Goal: Task Accomplishment & Management: Use online tool/utility

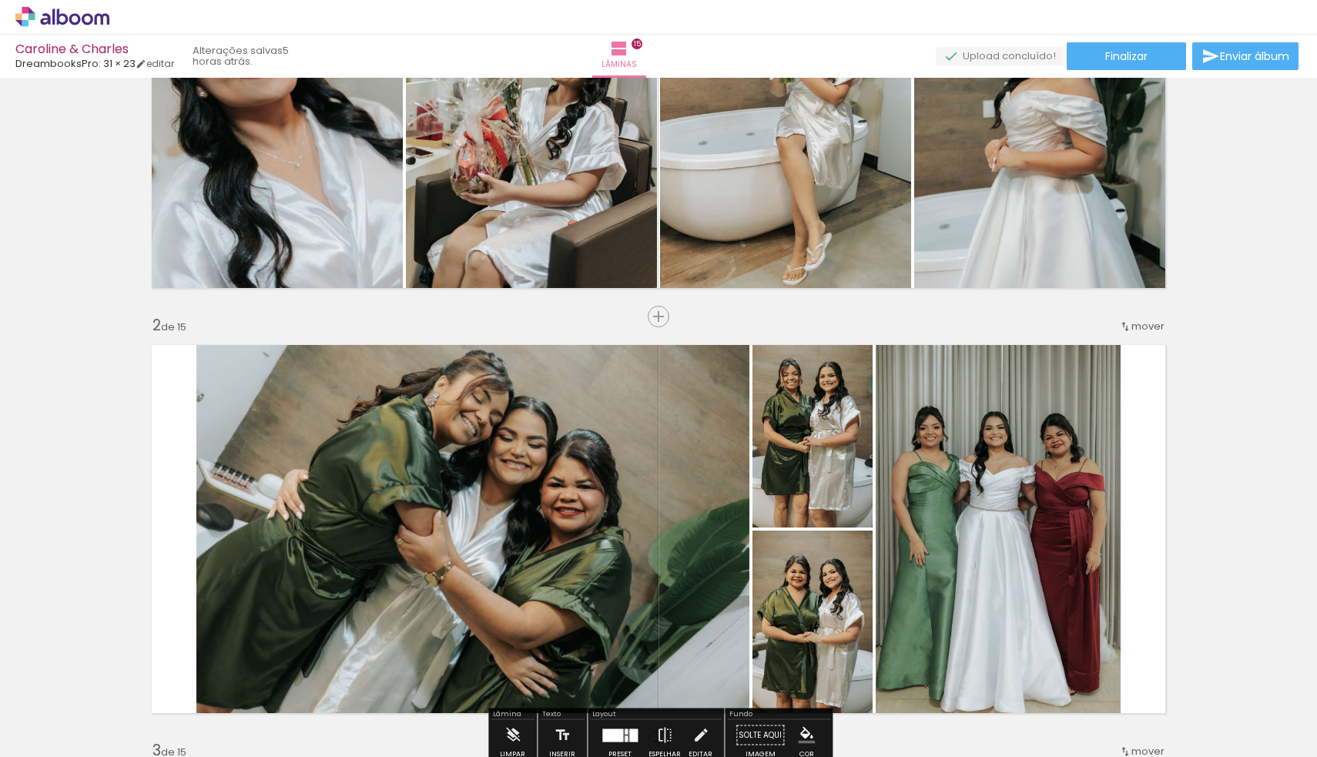
scroll to position [210, 0]
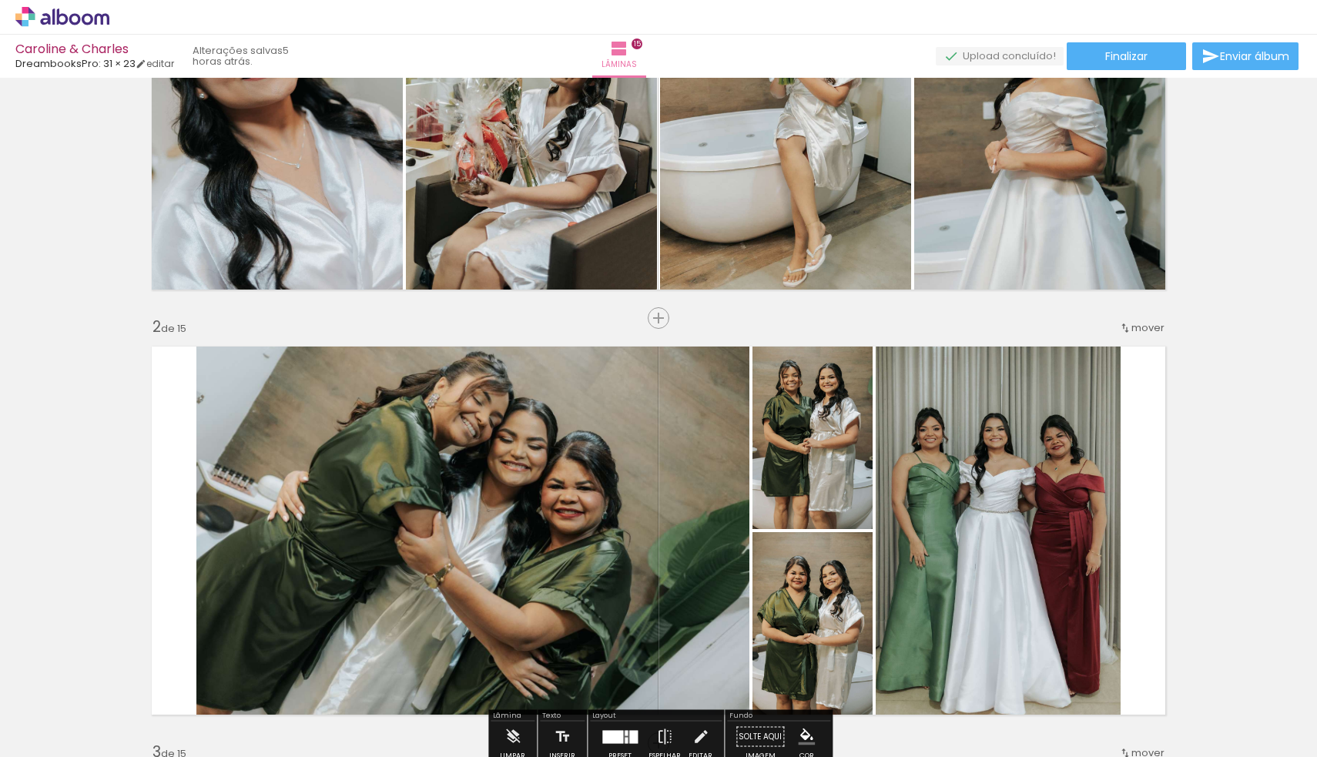
click at [693, 474] on quentale-photo at bounding box center [472, 530] width 553 height 387
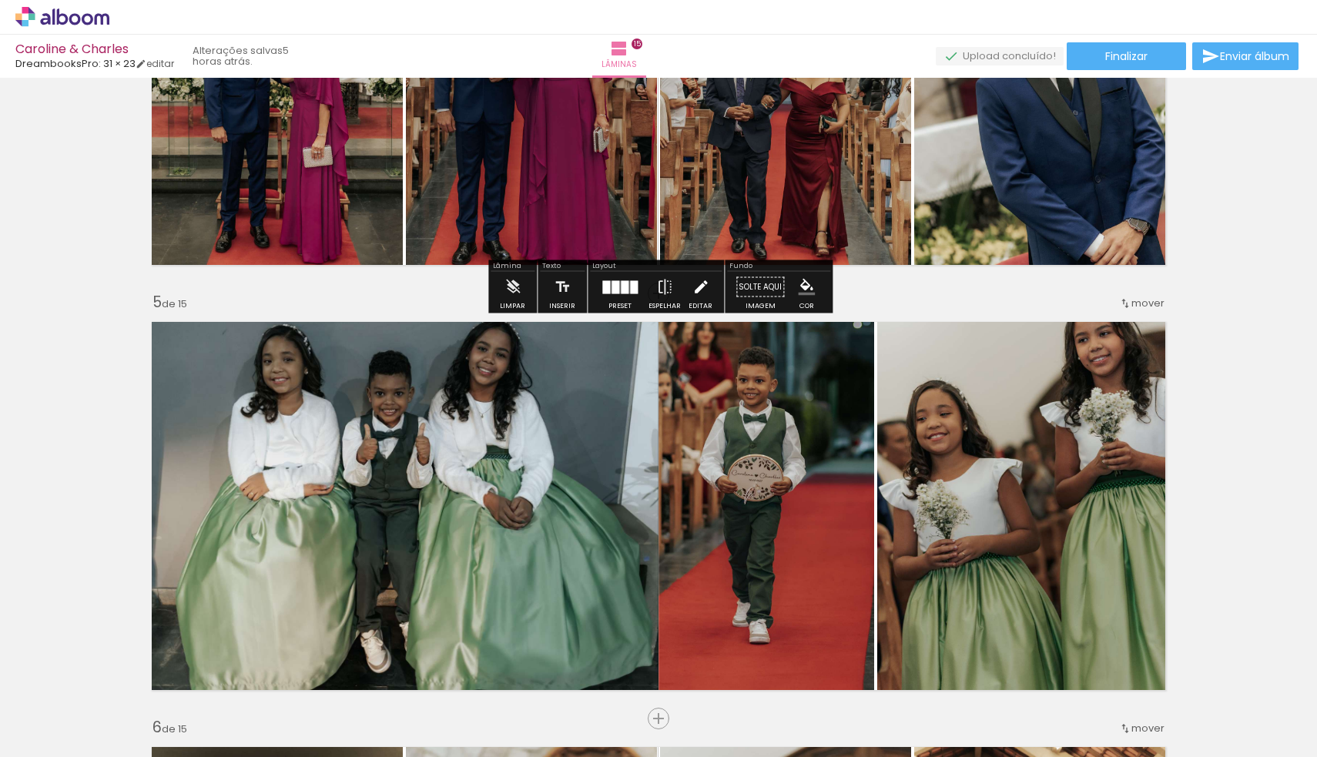
scroll to position [1511, 0]
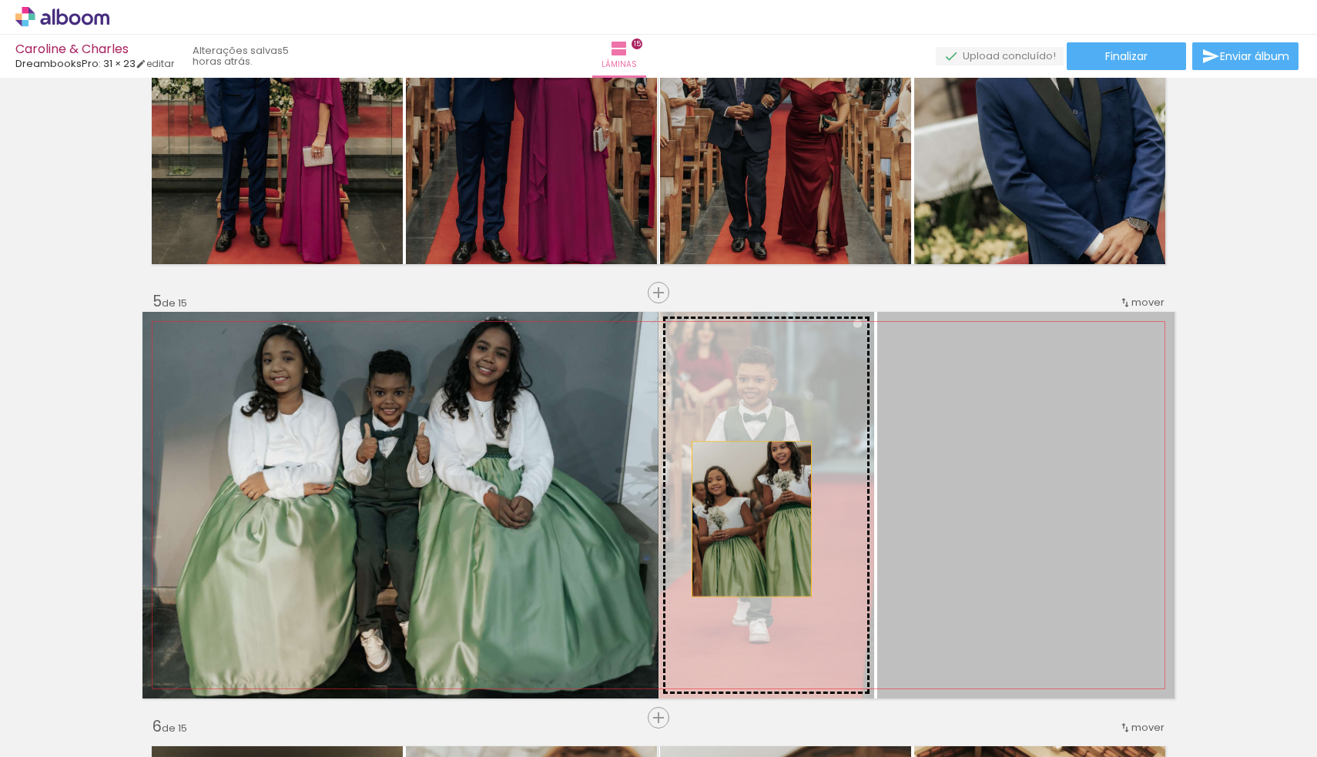
drag, startPoint x: 972, startPoint y: 548, endPoint x: 752, endPoint y: 519, distance: 222.2
click at [0, 0] on slot at bounding box center [0, 0] width 0 height 0
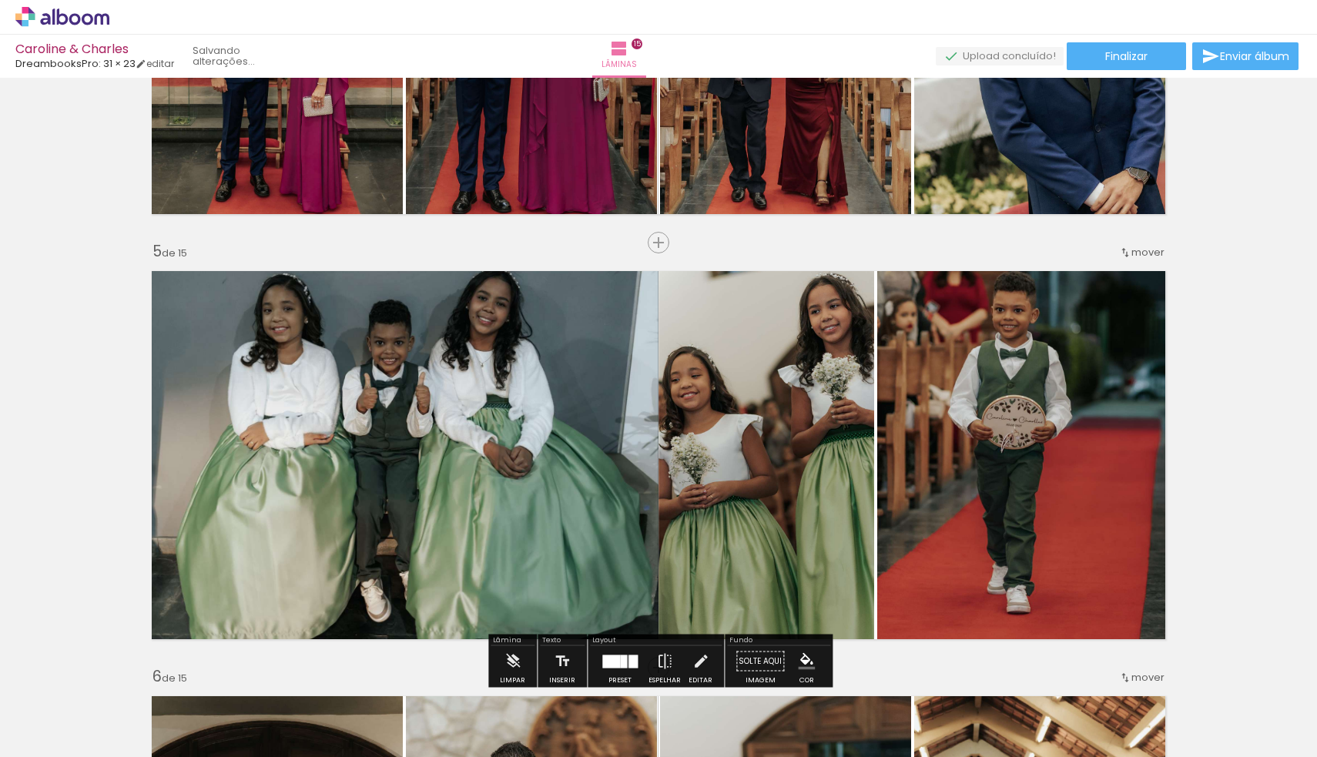
scroll to position [1562, 0]
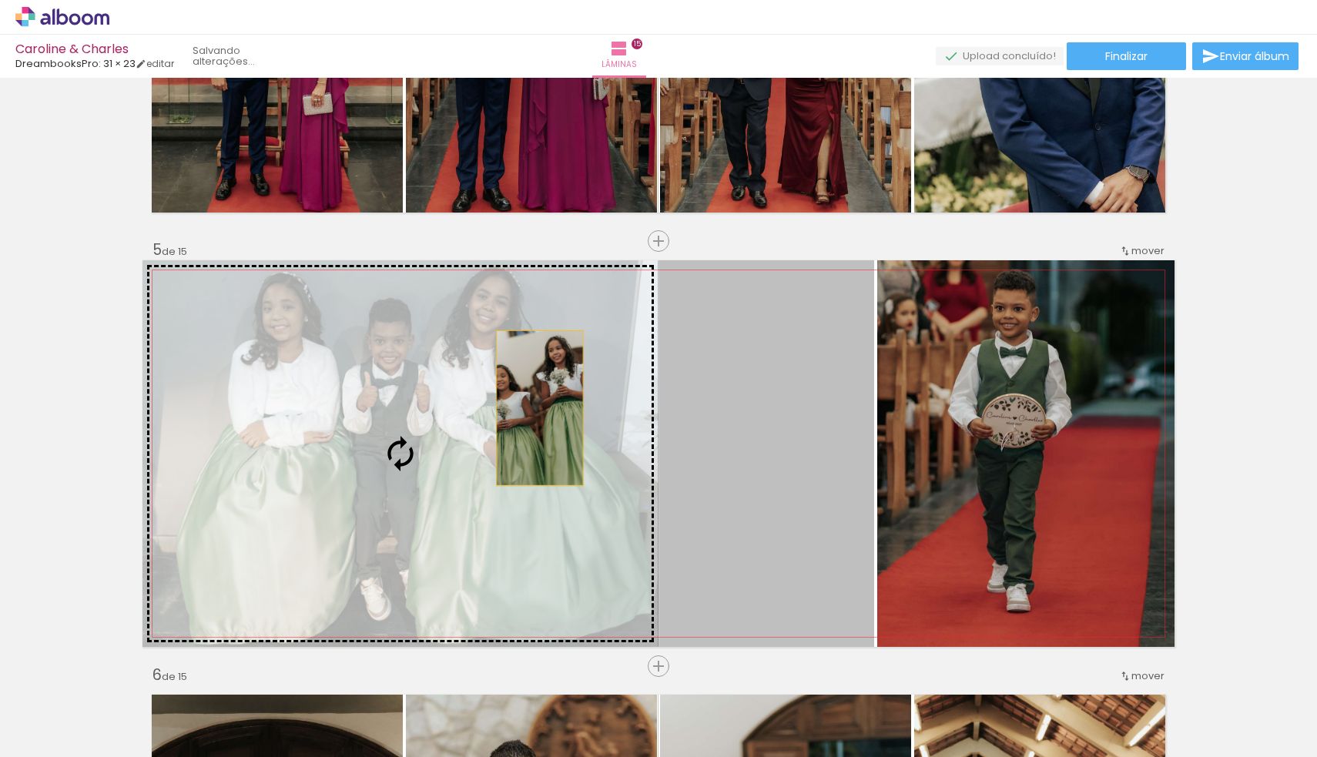
drag, startPoint x: 703, startPoint y: 421, endPoint x: 540, endPoint y: 408, distance: 163.8
click at [0, 0] on slot at bounding box center [0, 0] width 0 height 0
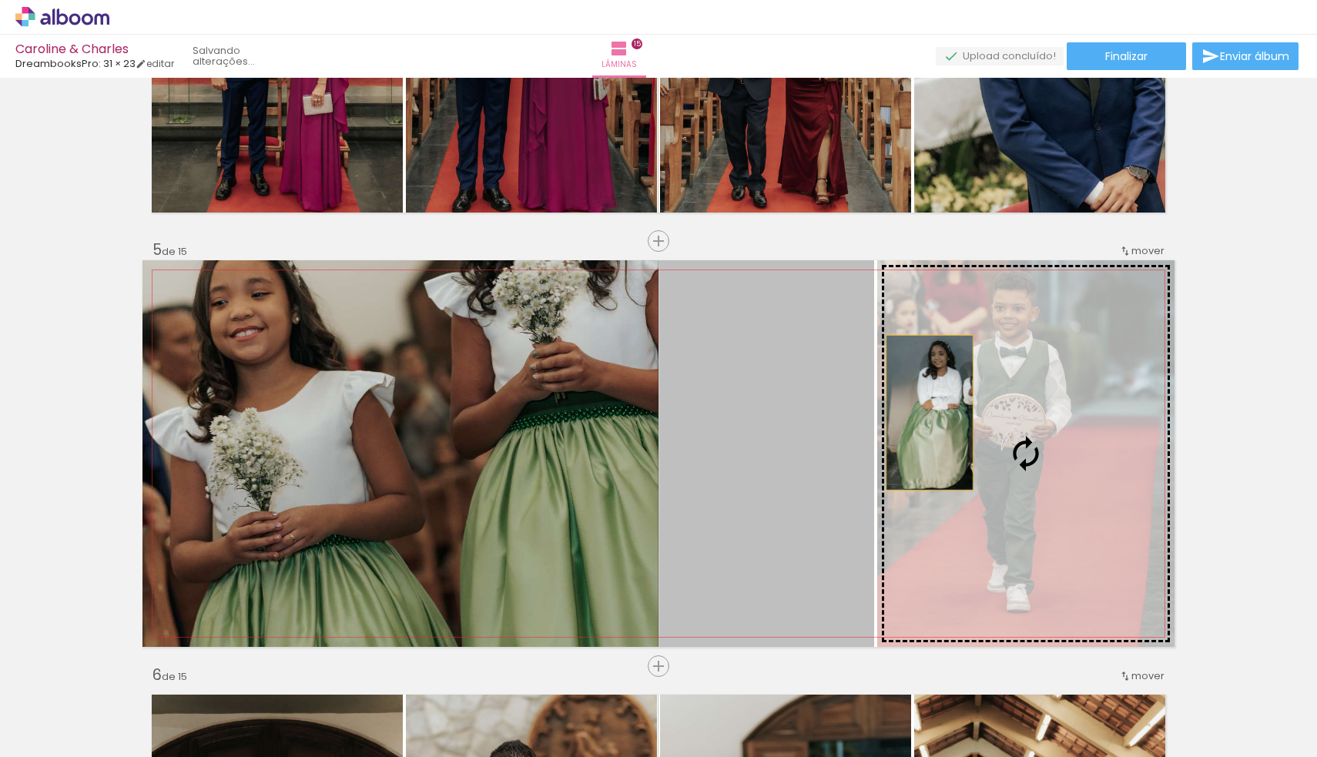
drag, startPoint x: 716, startPoint y: 396, endPoint x: 929, endPoint y: 413, distance: 214.0
click at [0, 0] on slot at bounding box center [0, 0] width 0 height 0
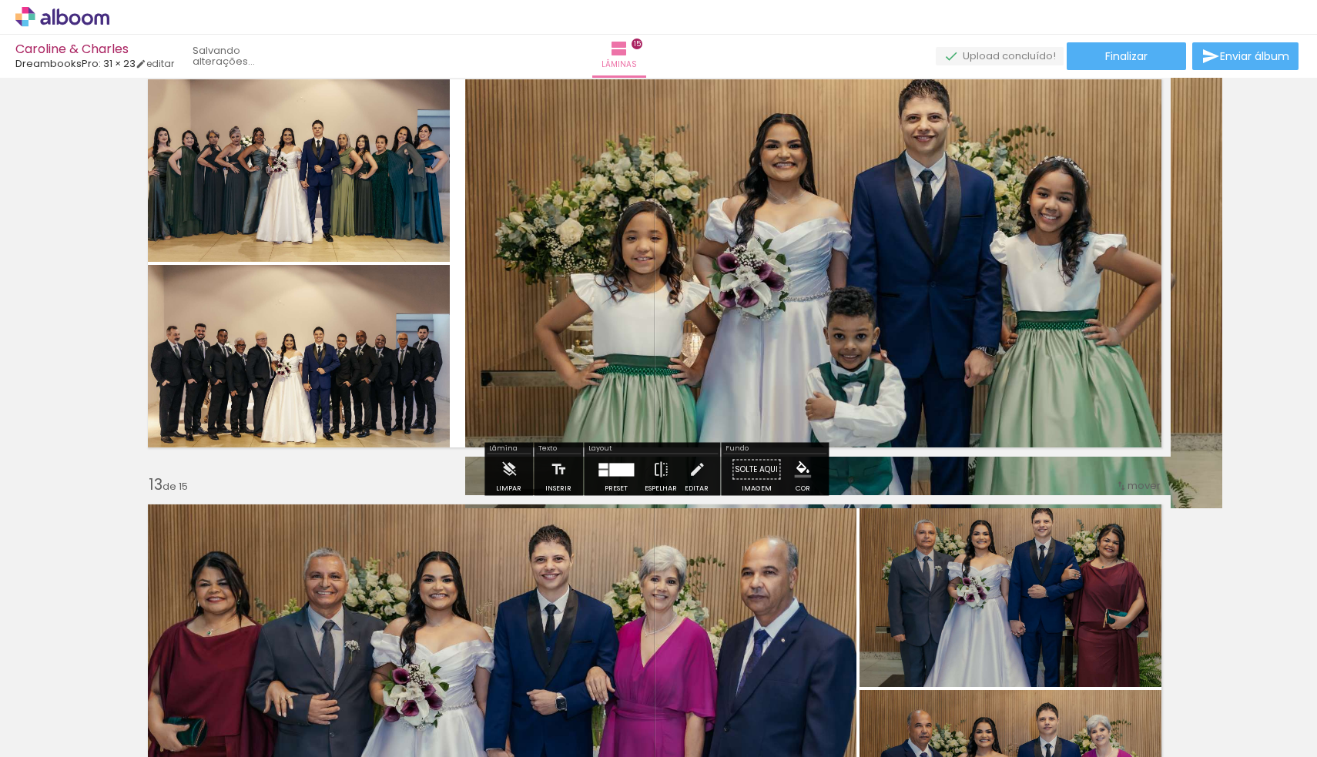
scroll to position [4726, 4]
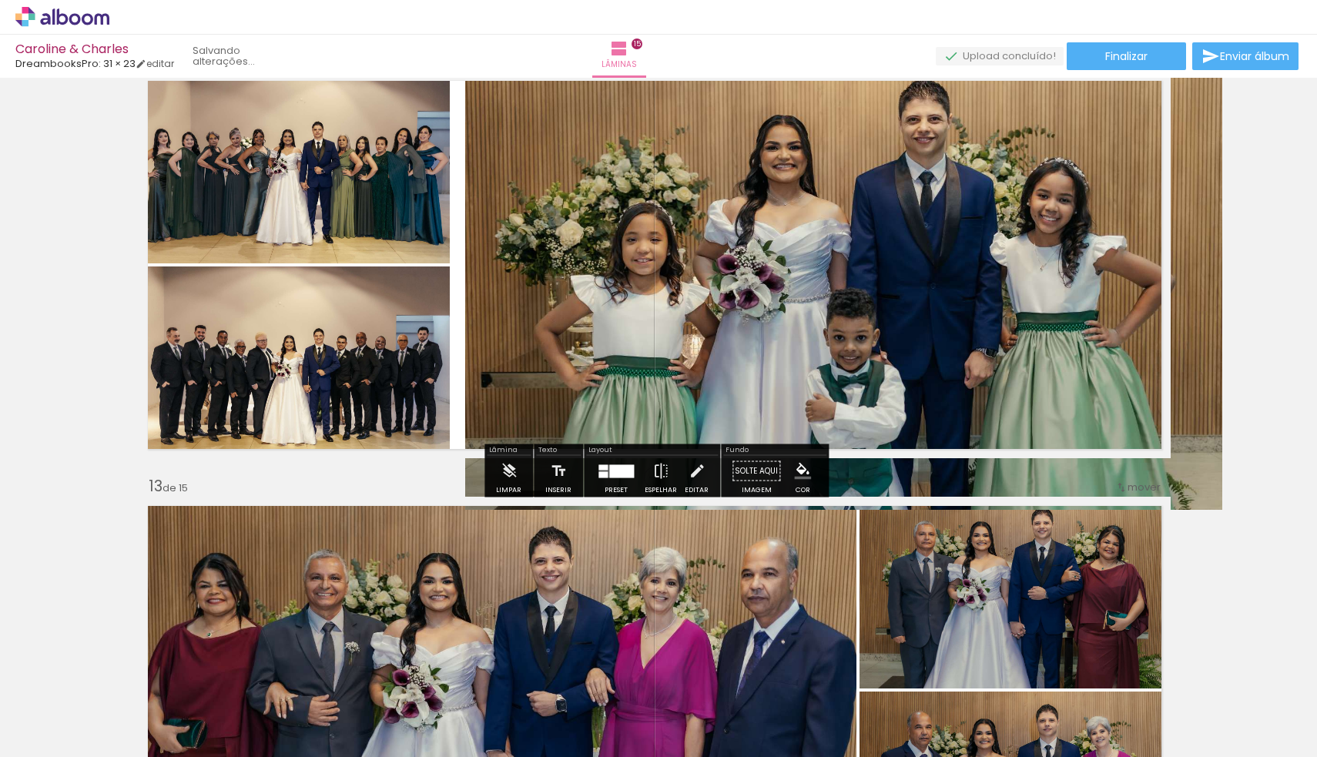
click at [807, 306] on quentale-photo at bounding box center [843, 291] width 757 height 438
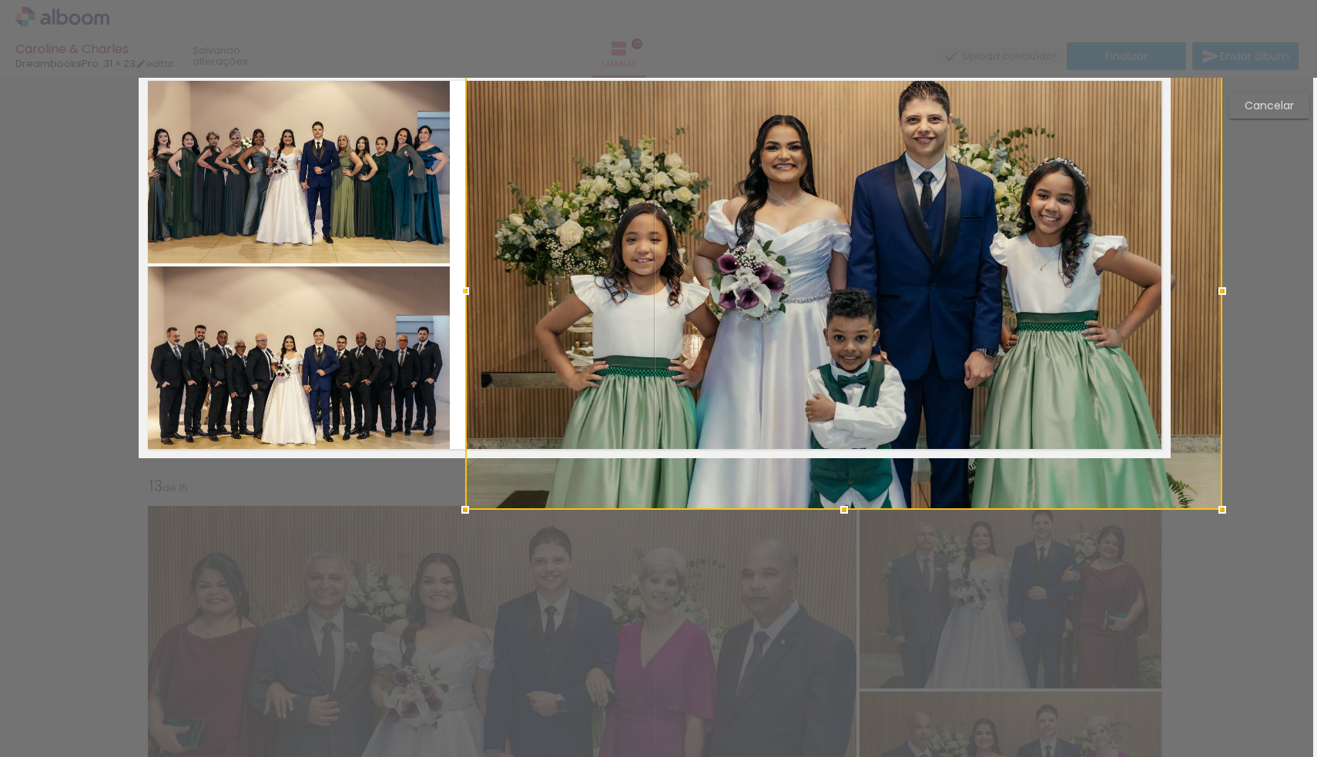
scroll to position [4622, 4]
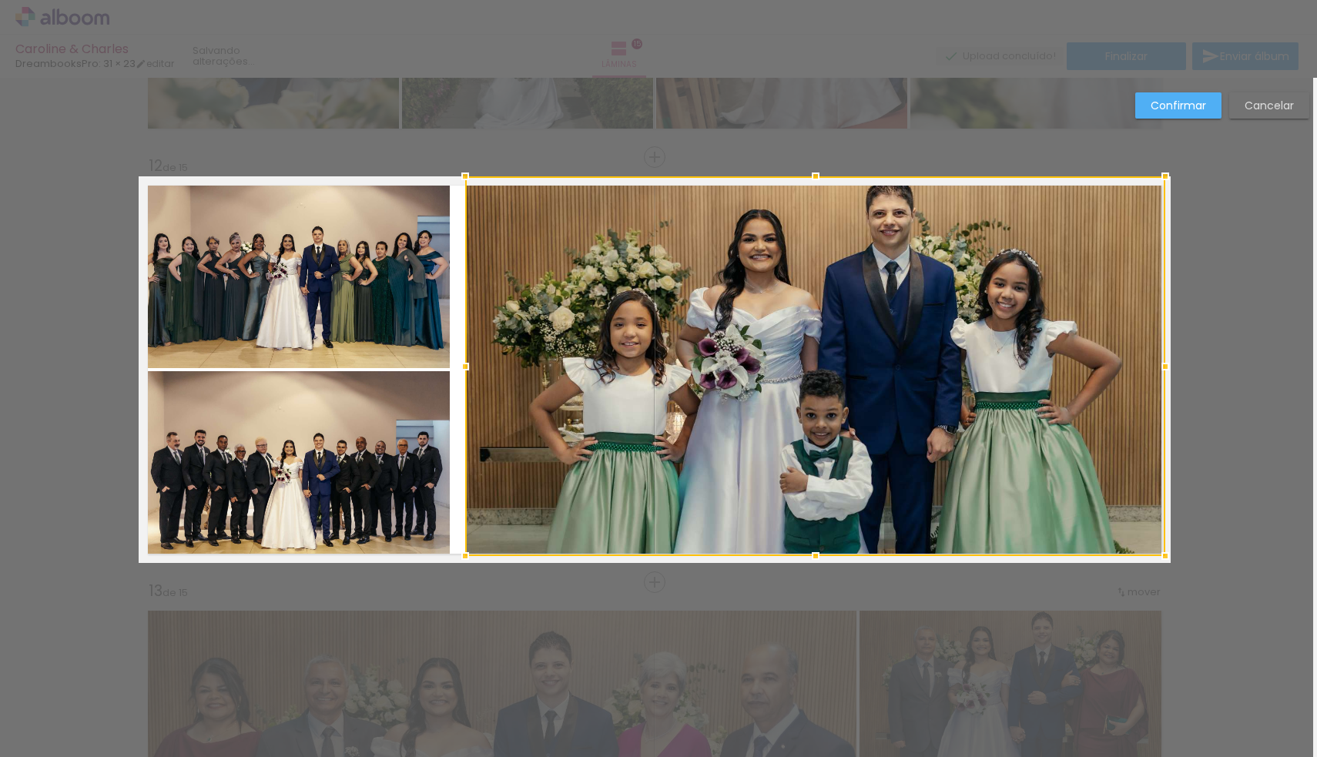
drag, startPoint x: 1223, startPoint y: 621, endPoint x: 1170, endPoint y: 572, distance: 71.9
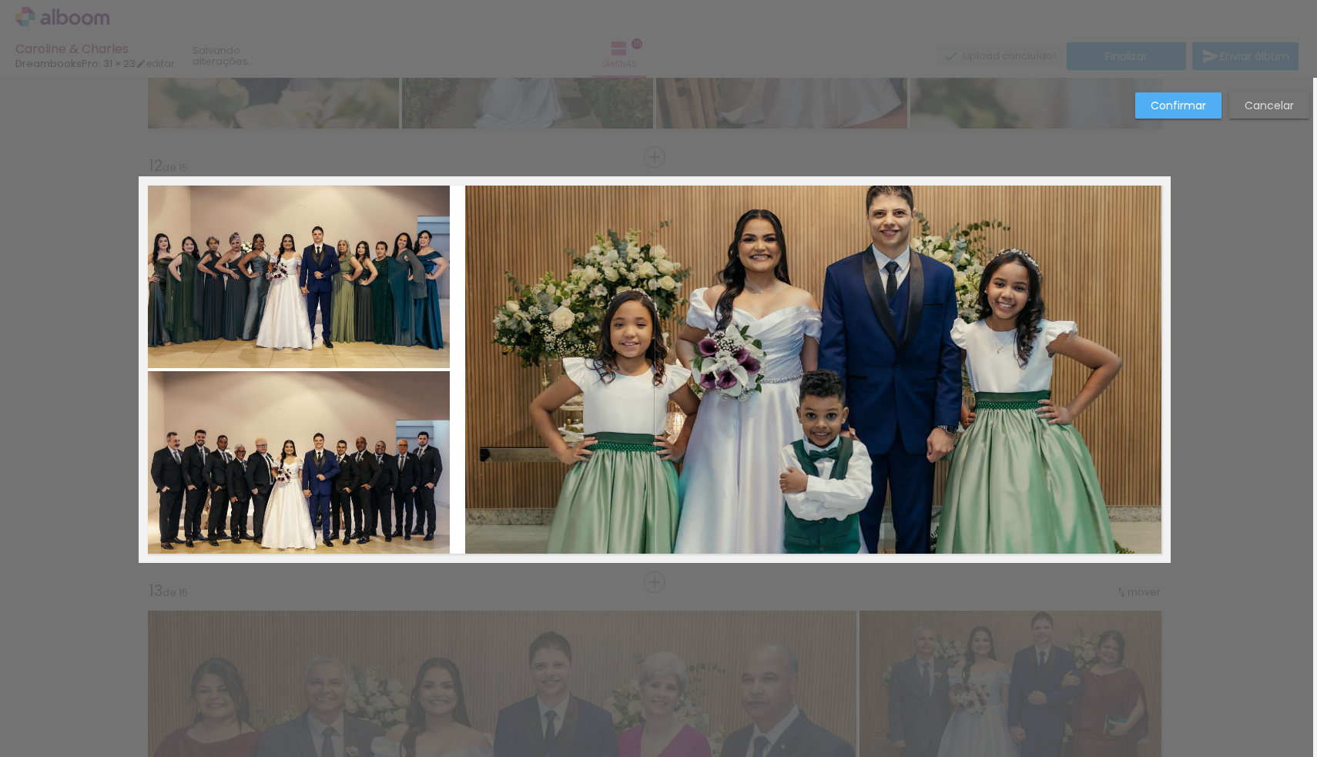
click at [0, 0] on slot "Confirmar" at bounding box center [0, 0] width 0 height 0
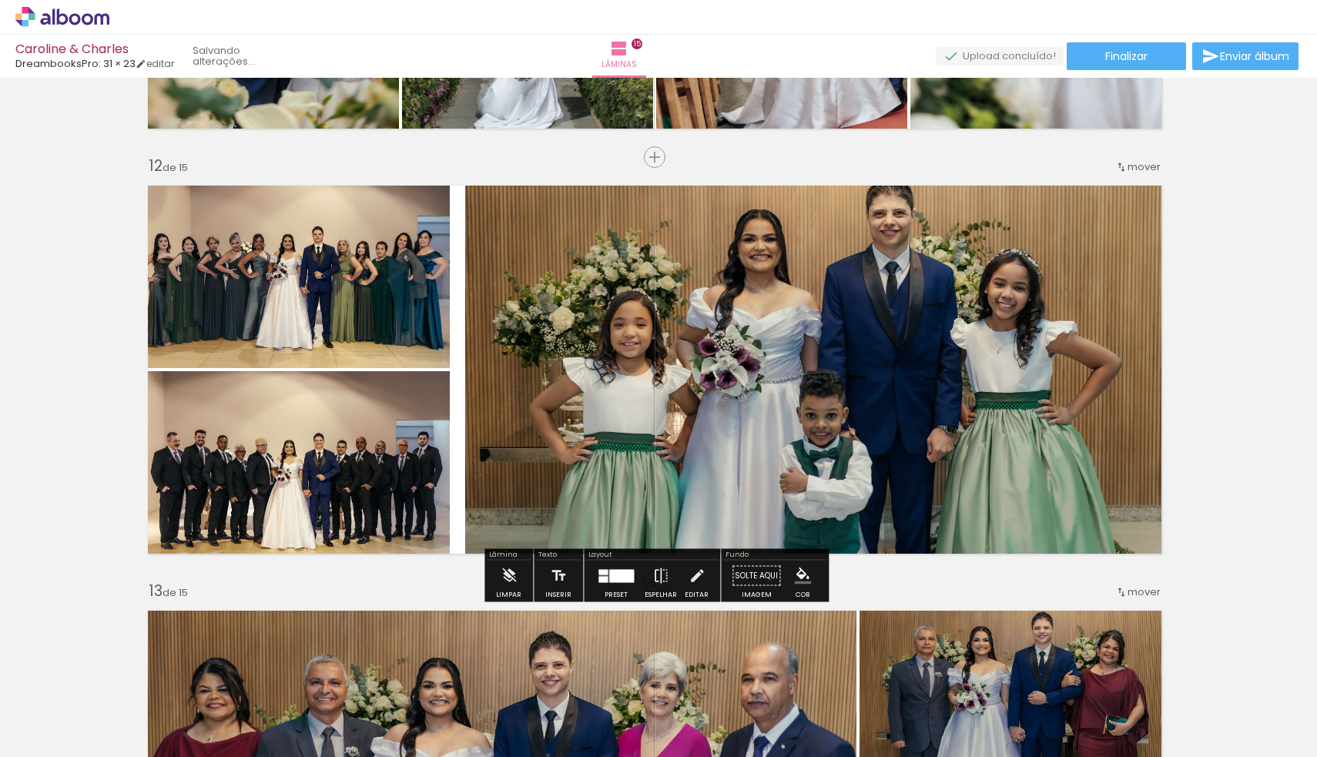
click at [621, 577] on div at bounding box center [621, 575] width 25 height 13
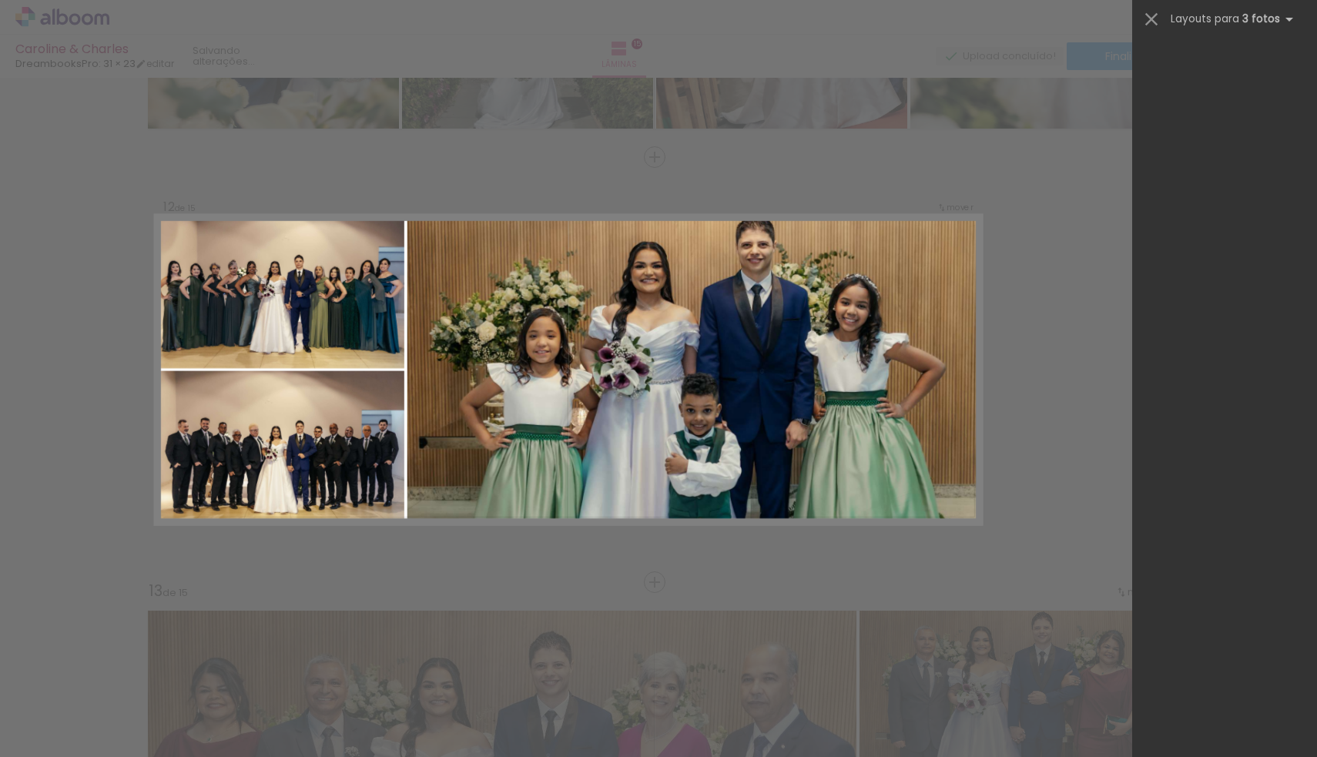
scroll to position [18757, 0]
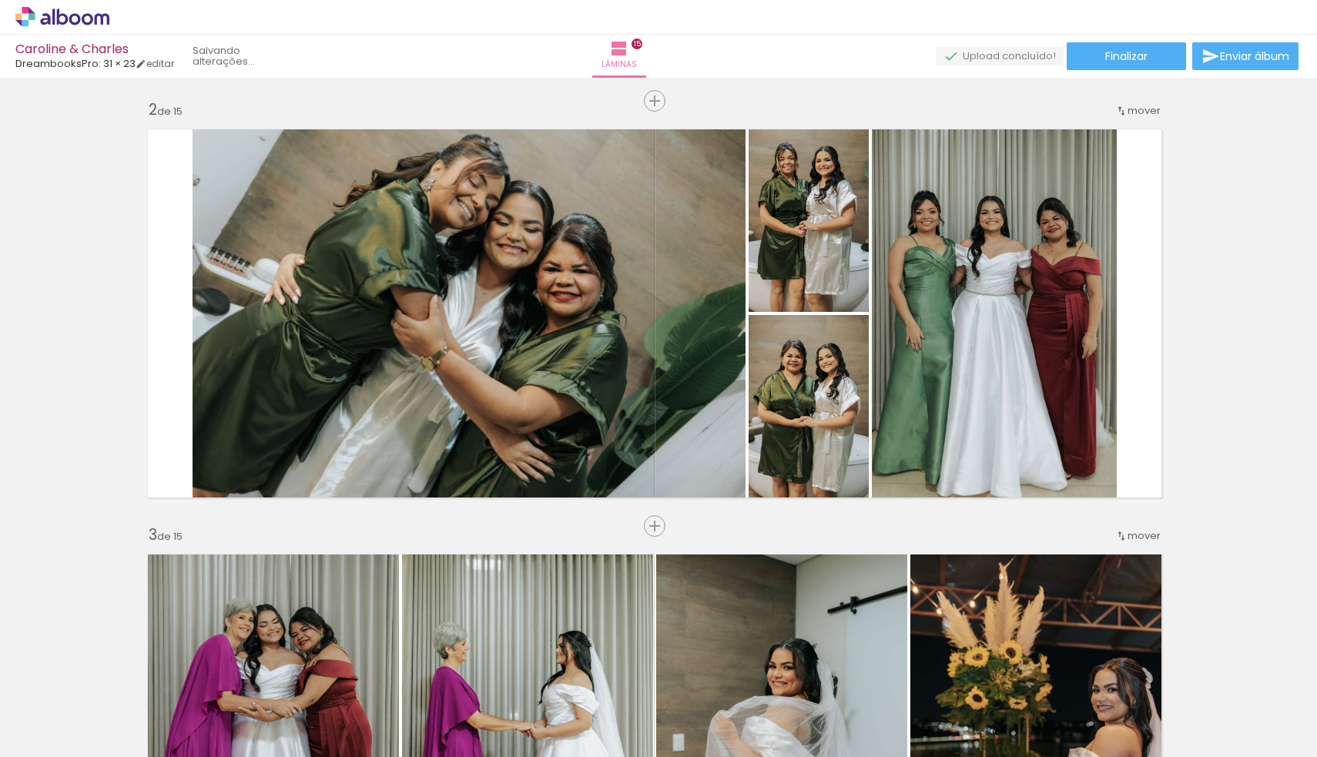
scroll to position [425, 4]
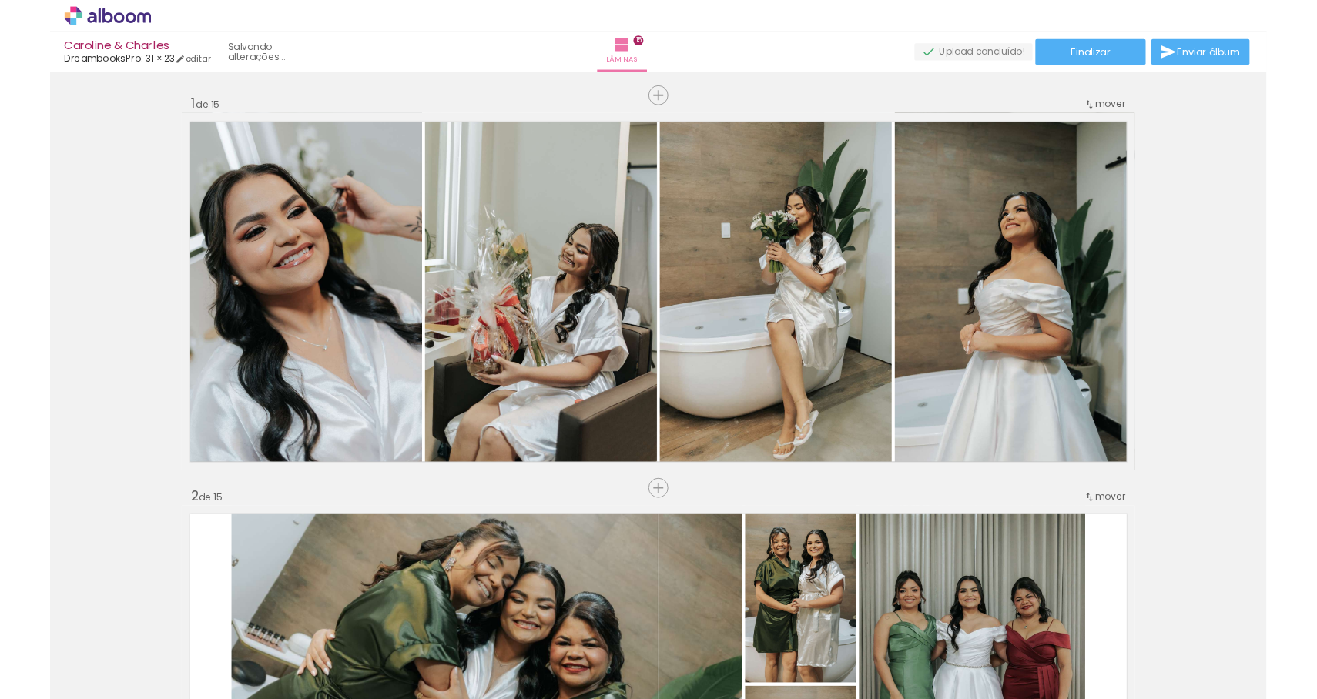
scroll to position [18757, 0]
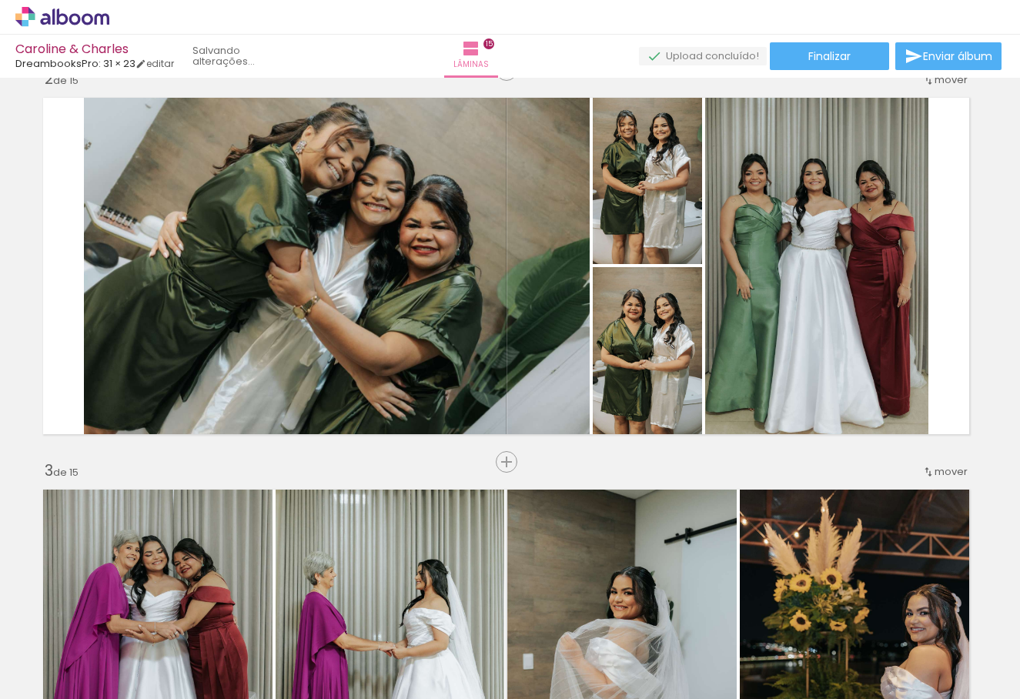
scroll to position [18757, 0]
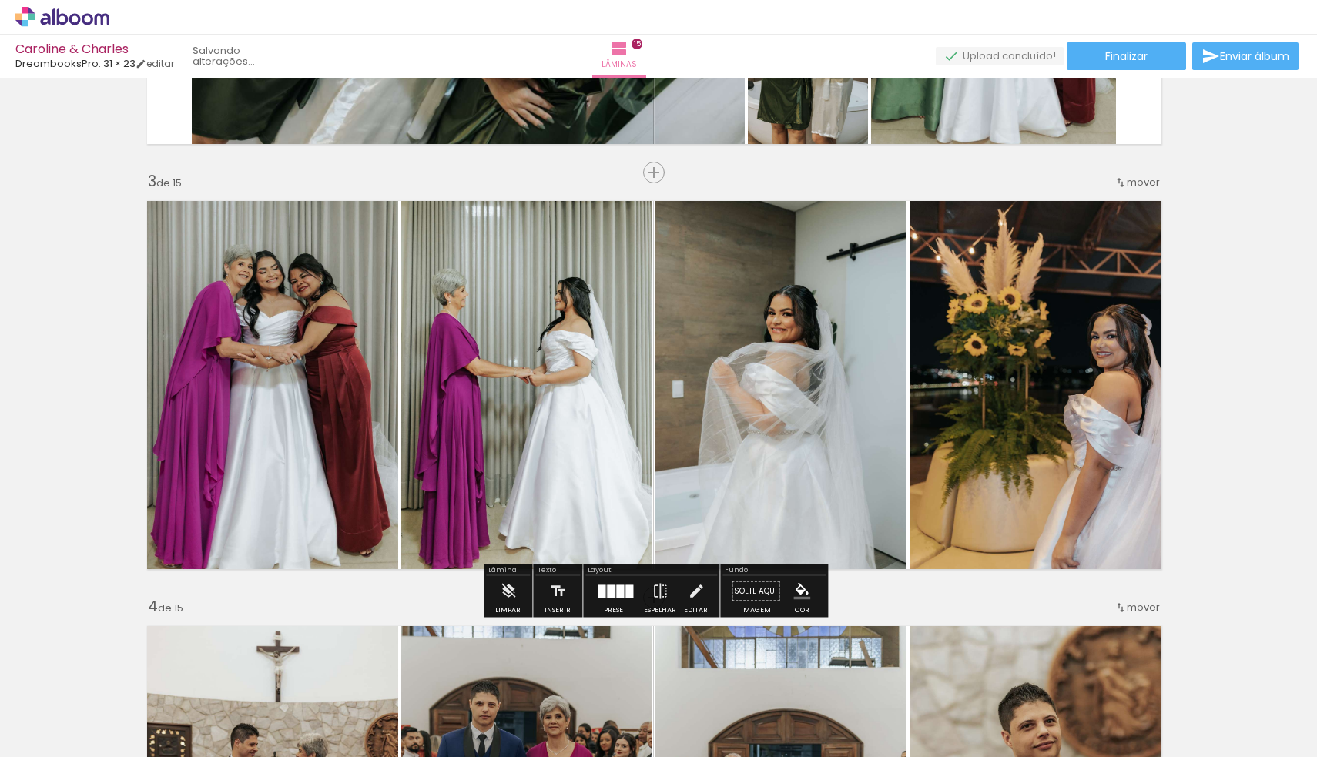
scroll to position [777, 5]
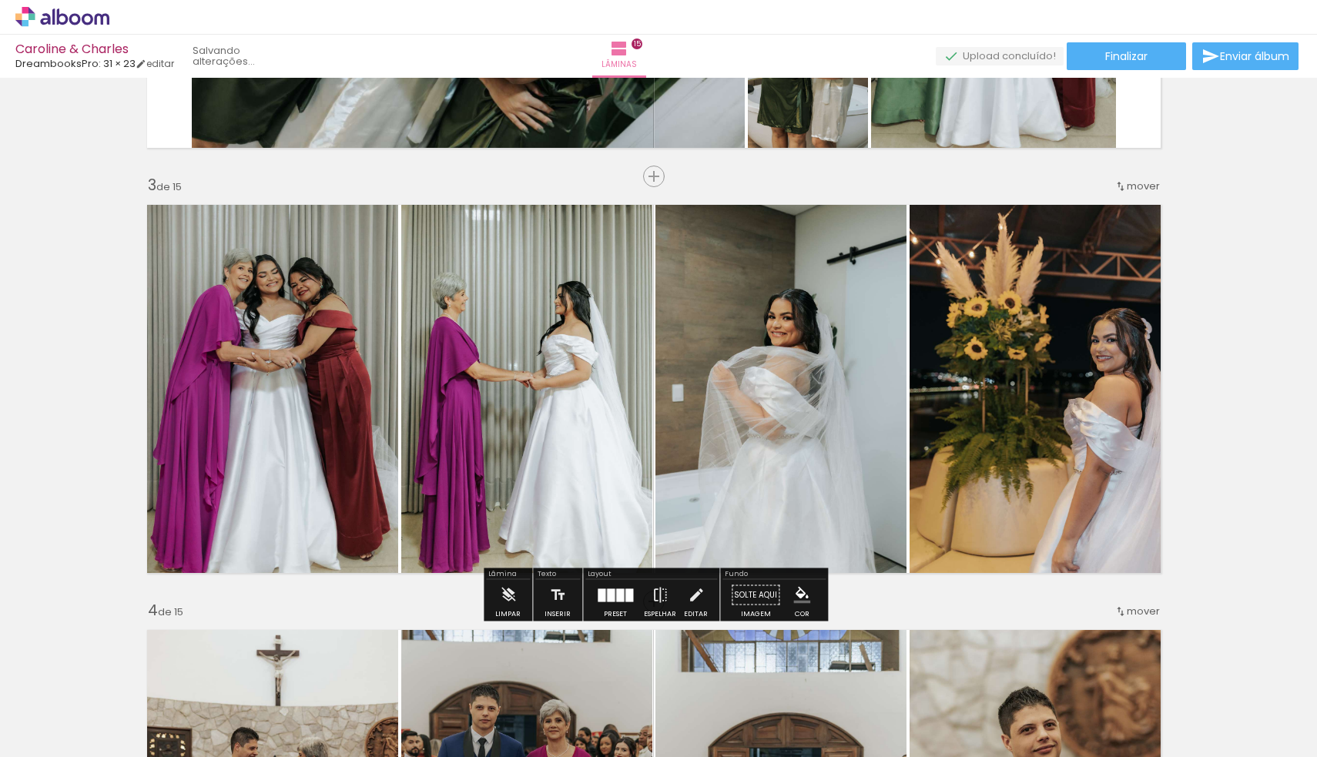
click at [625, 592] on div at bounding box center [629, 594] width 8 height 13
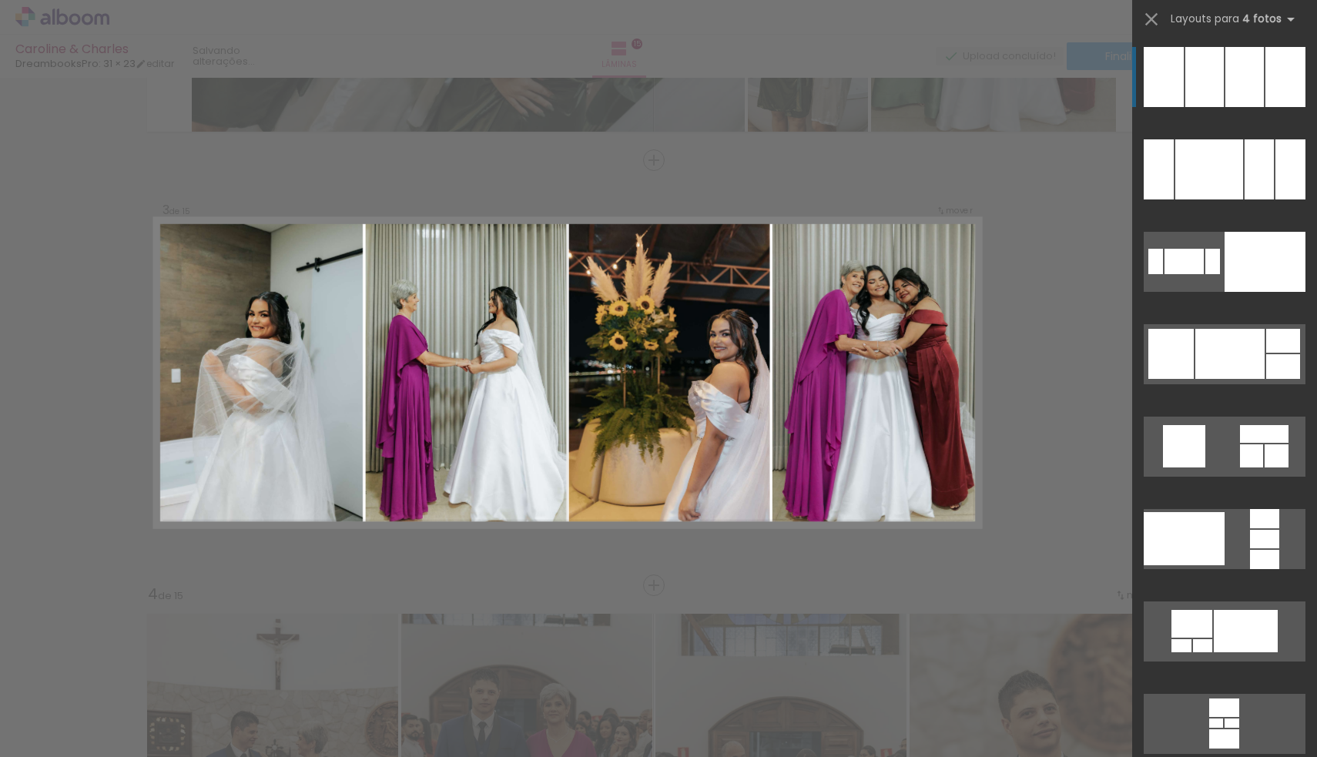
scroll to position [796, 5]
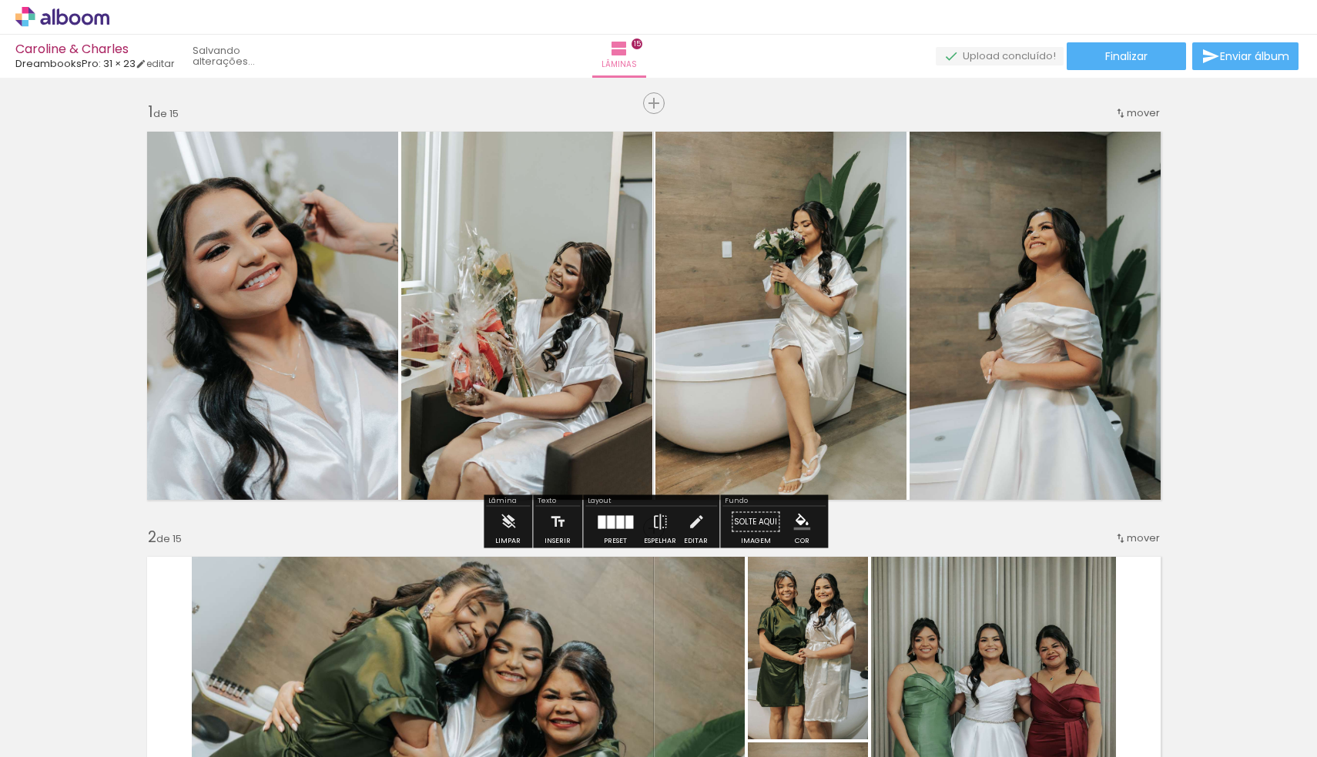
scroll to position [0, 5]
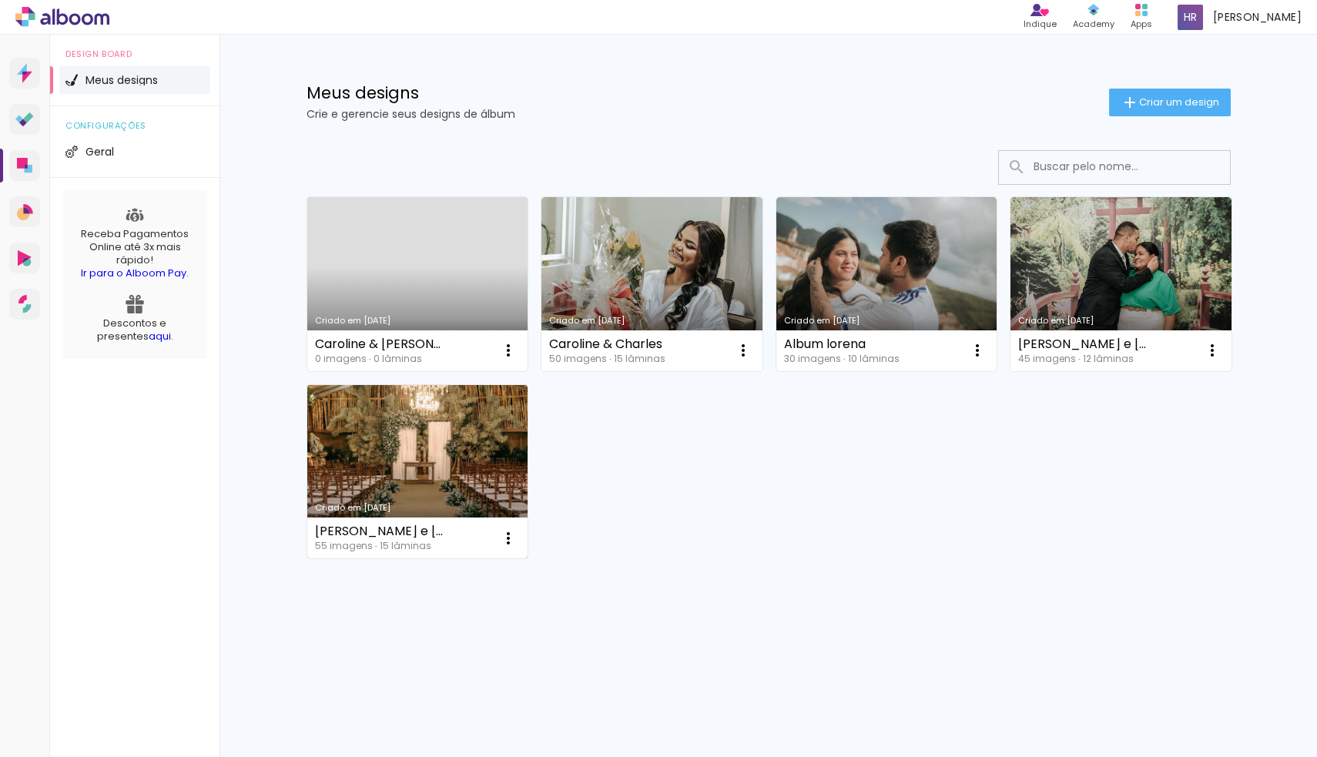
click at [402, 479] on link "Criado em [DATE]" at bounding box center [417, 472] width 221 height 174
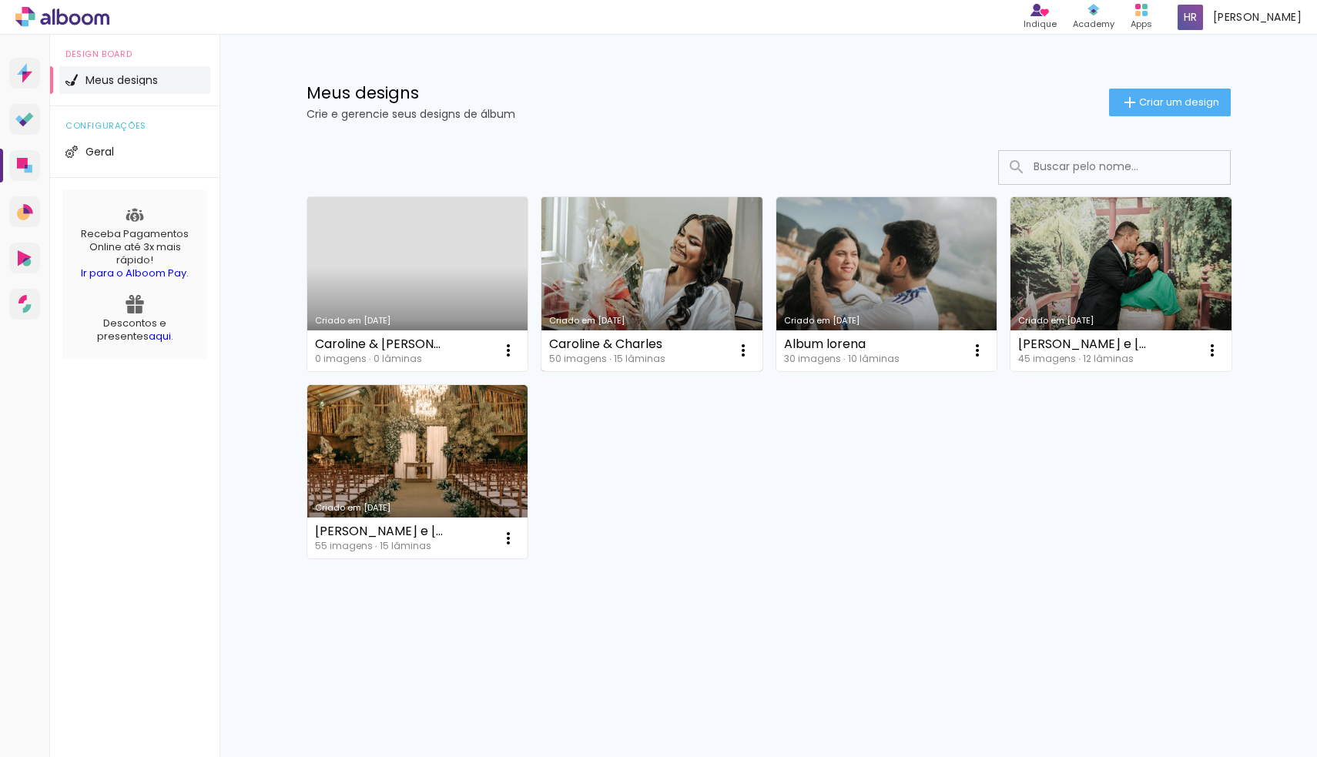
click at [626, 232] on link "Criado em [DATE]" at bounding box center [651, 284] width 221 height 174
click at [653, 302] on link "Criado em [DATE]" at bounding box center [651, 284] width 221 height 174
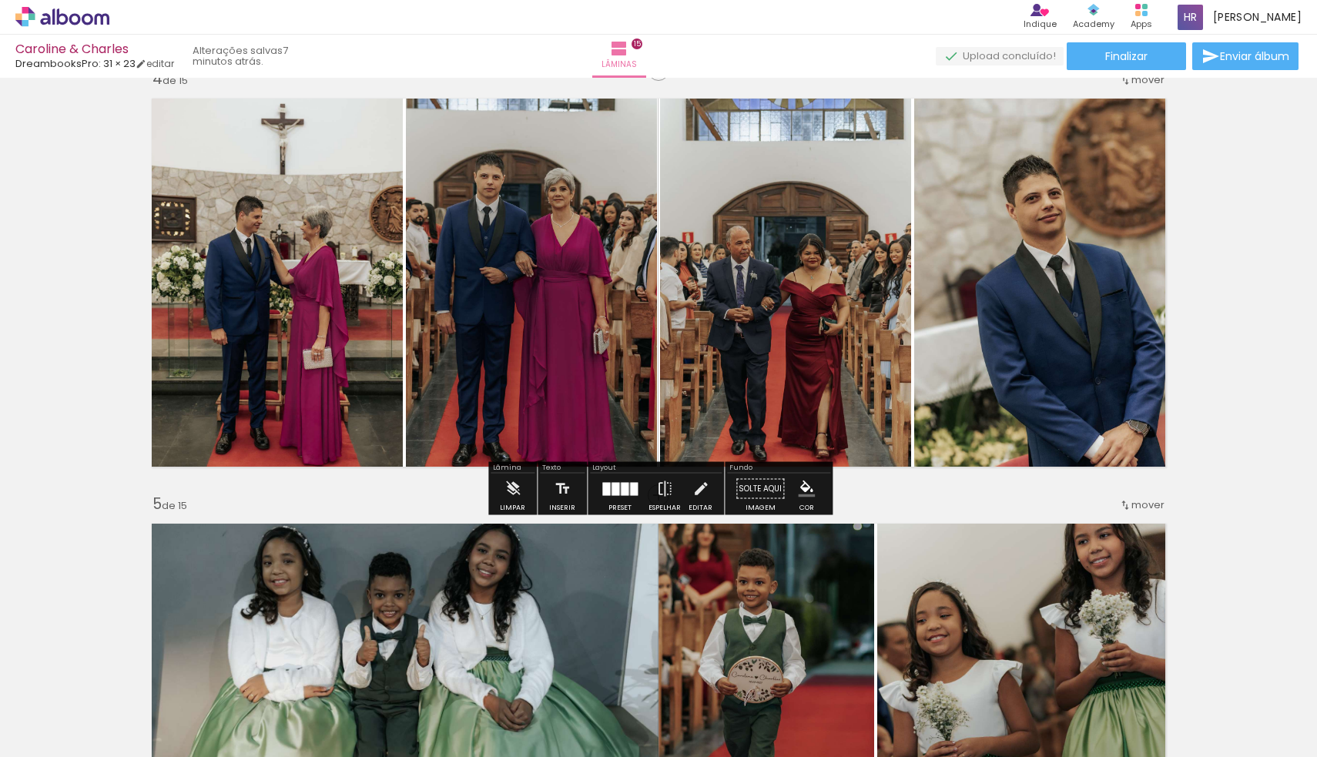
scroll to position [1314, 0]
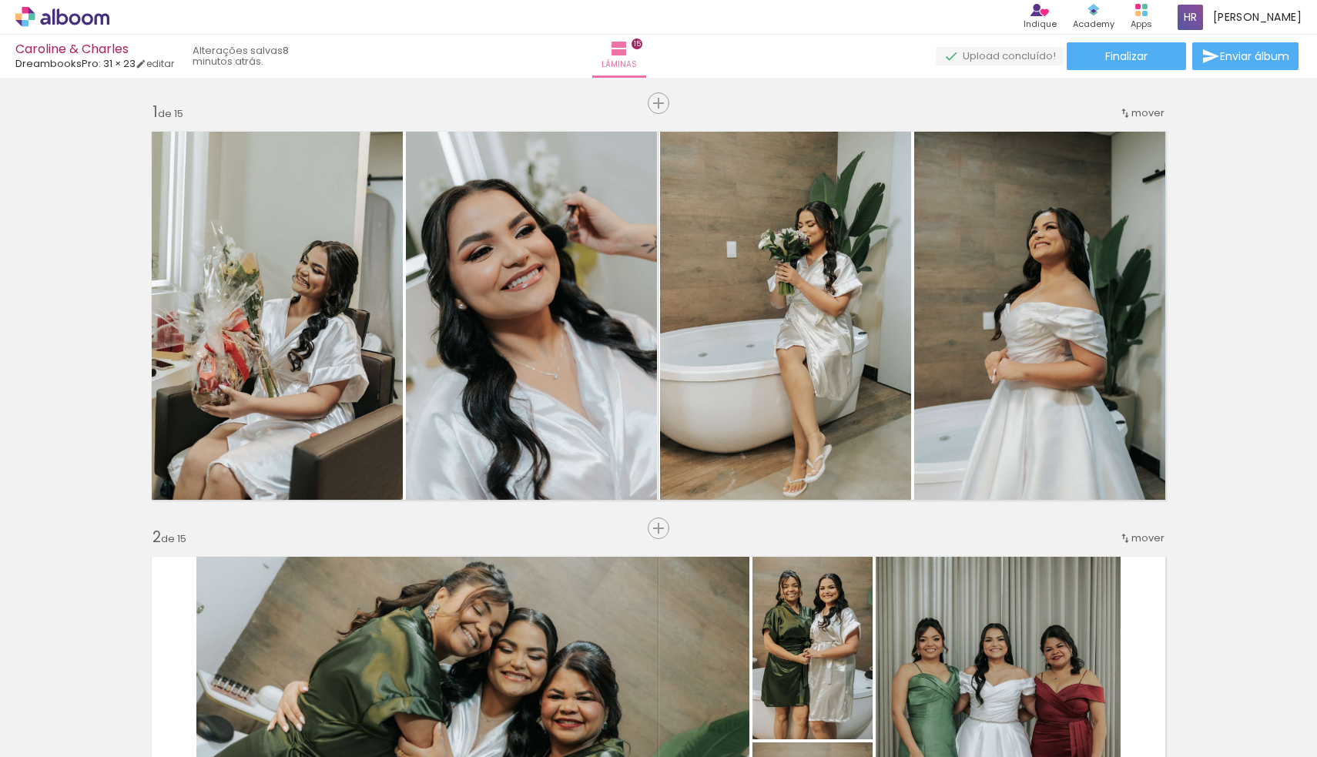
scroll to position [1314, 0]
